Goal: Navigation & Orientation: Find specific page/section

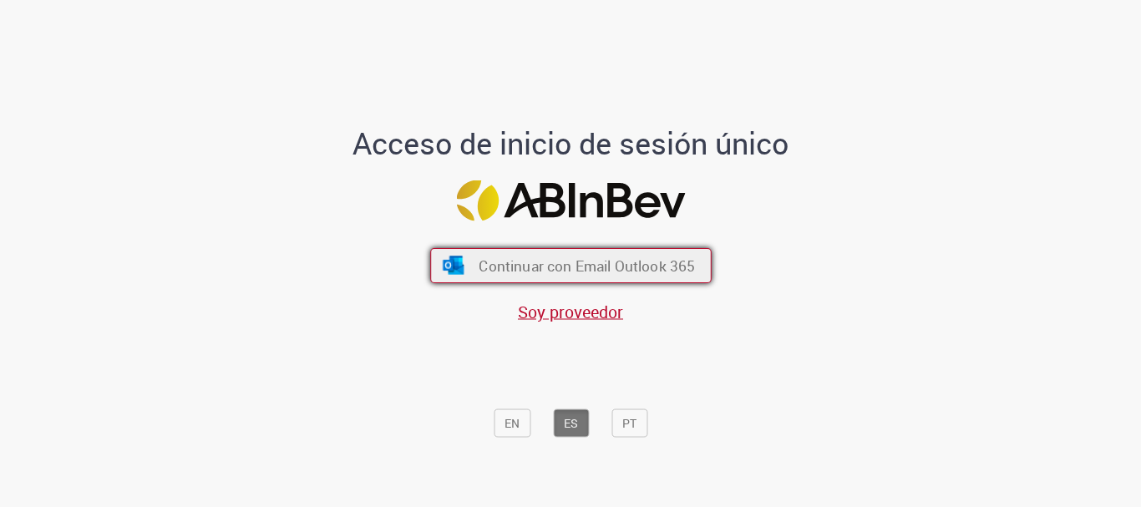
click at [539, 262] on span "Continuar con Email Outlook 365" at bounding box center [587, 265] width 216 height 19
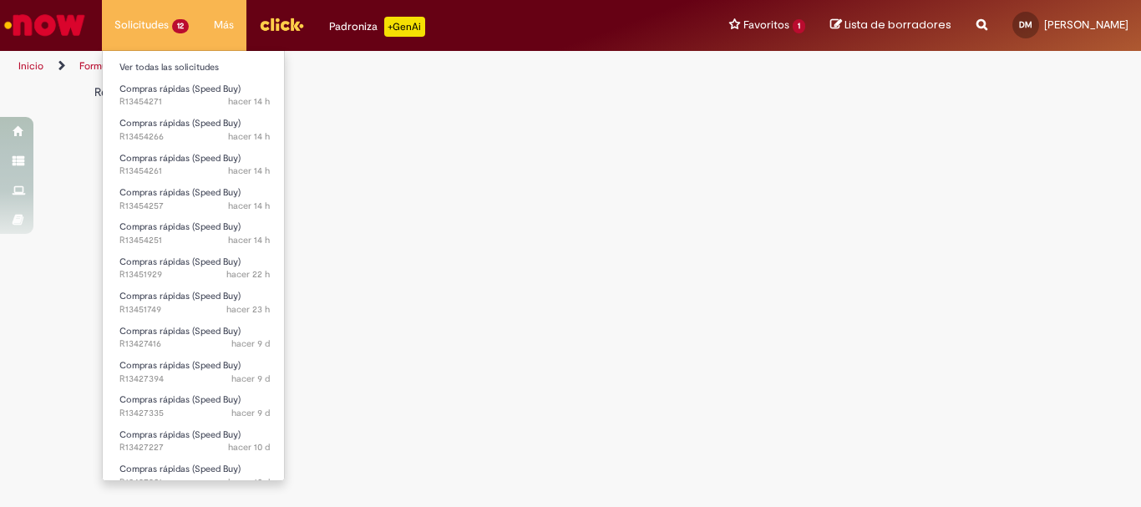
click at [147, 14] on li "Solicitudes 12 Ver todas las solicitudes Compras rápidas (Speed Buy) hacer 14 h…" at bounding box center [151, 25] width 99 height 50
click at [144, 67] on link "Ver todas las solicitudes" at bounding box center [195, 67] width 184 height 18
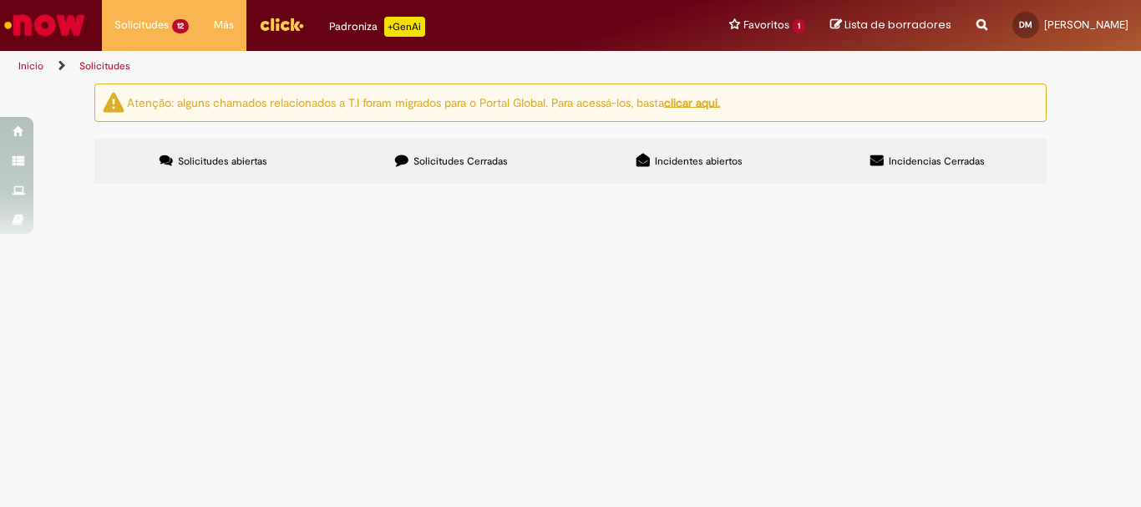
click at [35, 69] on link "Inicio" at bounding box center [30, 65] width 25 height 13
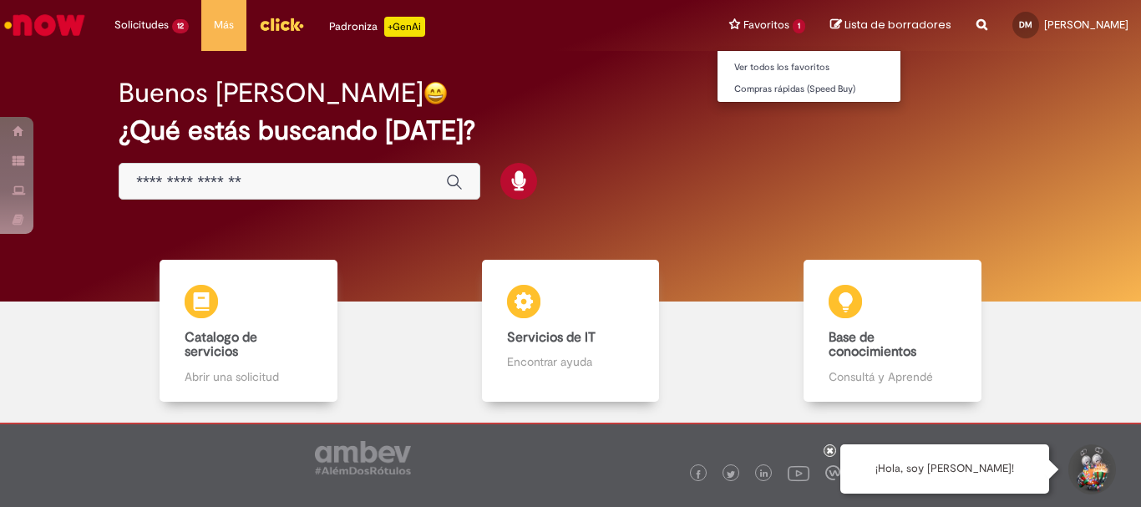
click at [801, 24] on li "Favoritos 1 Ver todos los favoritos Compras rápidas (Speed Buy)" at bounding box center [767, 25] width 101 height 50
click at [782, 67] on link "Ver todos los favoritos" at bounding box center [810, 67] width 184 height 18
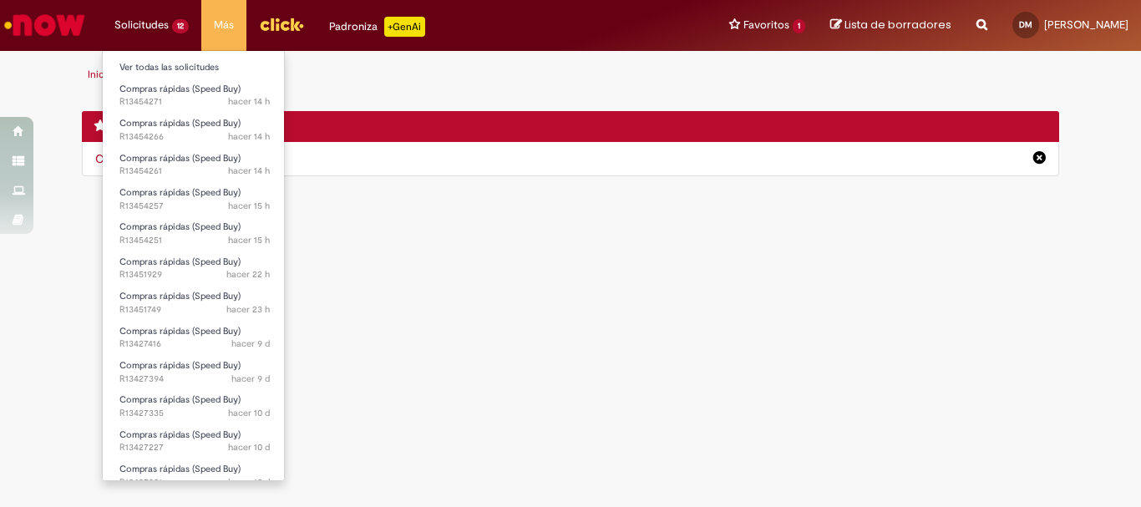
click at [133, 18] on li "Solicitudes 12 Ver todas las solicitudes Compras rápidas (Speed Buy) hacer 14 h…" at bounding box center [151, 25] width 99 height 50
click at [149, 63] on link "Ver todas las solicitudes" at bounding box center [195, 67] width 184 height 18
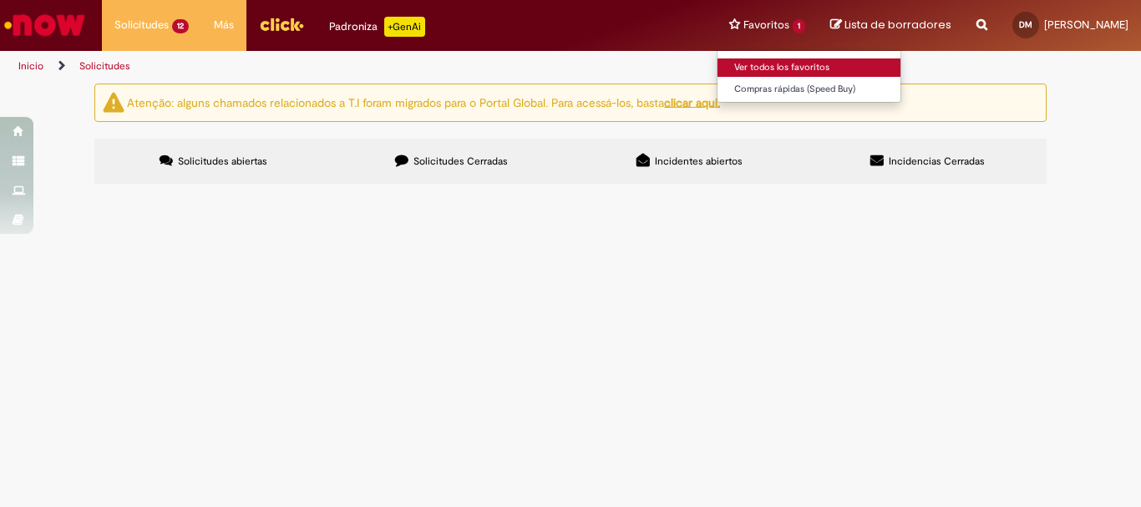
click at [780, 68] on link "Ver todos los favoritos" at bounding box center [810, 67] width 184 height 18
